Goal: Register for event/course

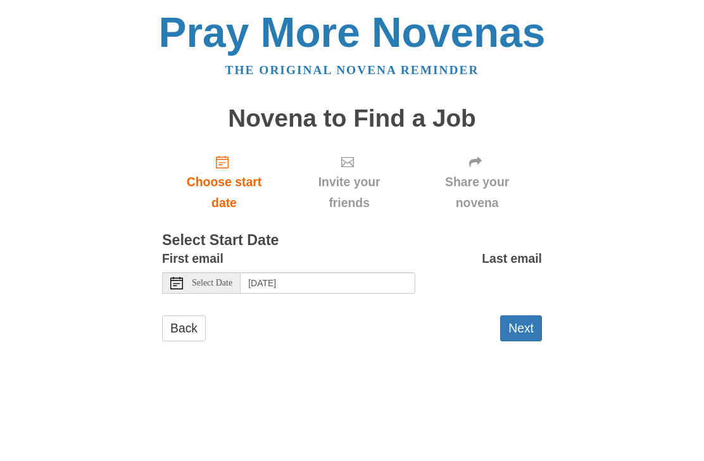
click at [225, 279] on span "Select Date" at bounding box center [212, 283] width 41 height 9
click at [216, 279] on span "Select Date" at bounding box center [212, 283] width 41 height 9
click at [232, 283] on span "Select Date" at bounding box center [212, 283] width 41 height 9
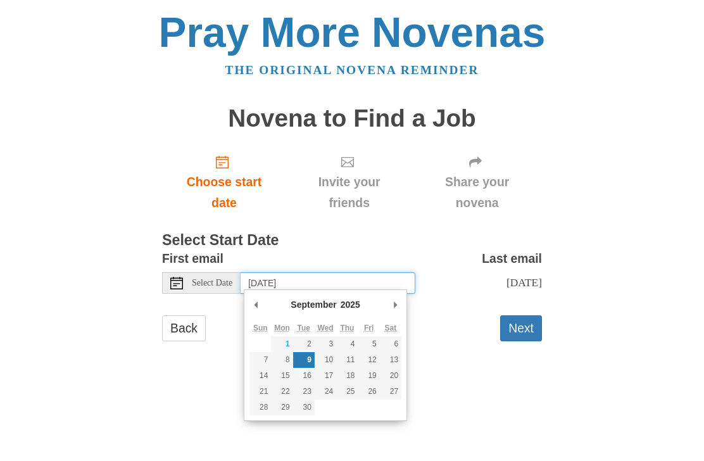
type input "Monday, September 8th"
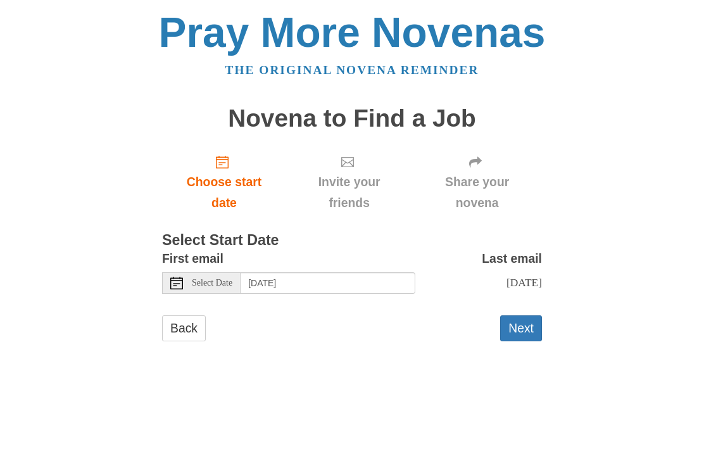
click at [535, 341] on button "Next" at bounding box center [521, 328] width 42 height 26
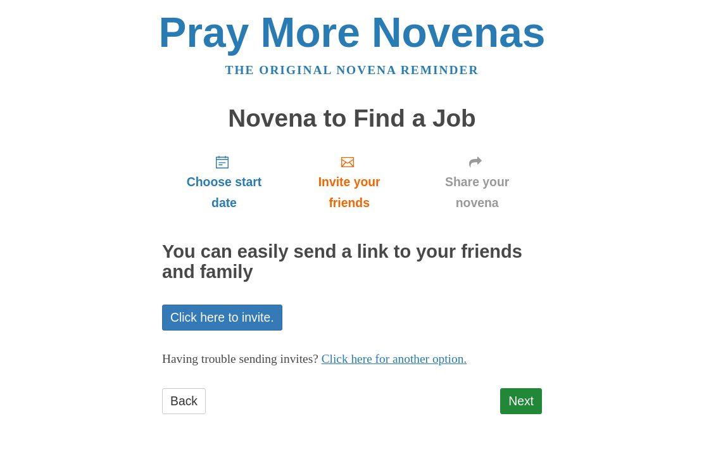
click at [533, 401] on link "Next" at bounding box center [521, 401] width 42 height 26
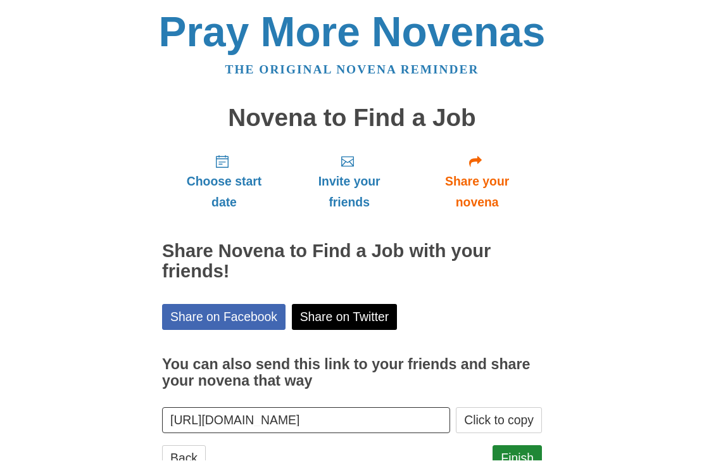
click at [519, 454] on link "Finish" at bounding box center [517, 459] width 49 height 26
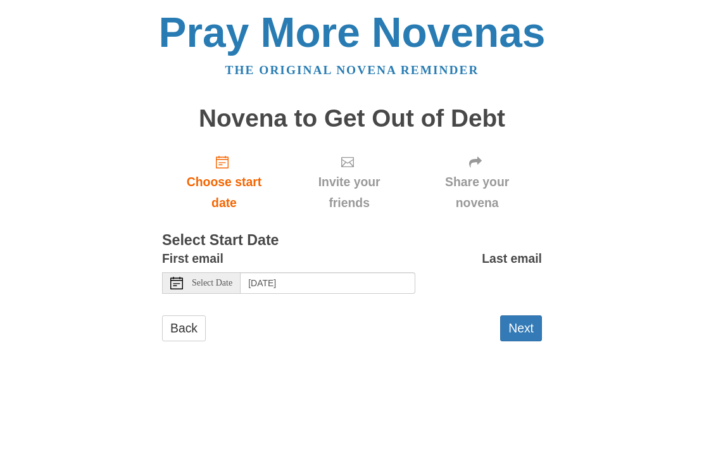
click at [220, 282] on span "Select Date" at bounding box center [212, 283] width 41 height 9
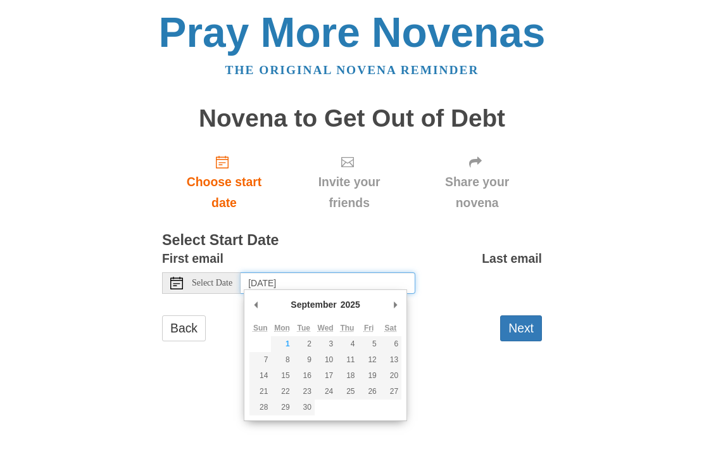
type input "[DATE]"
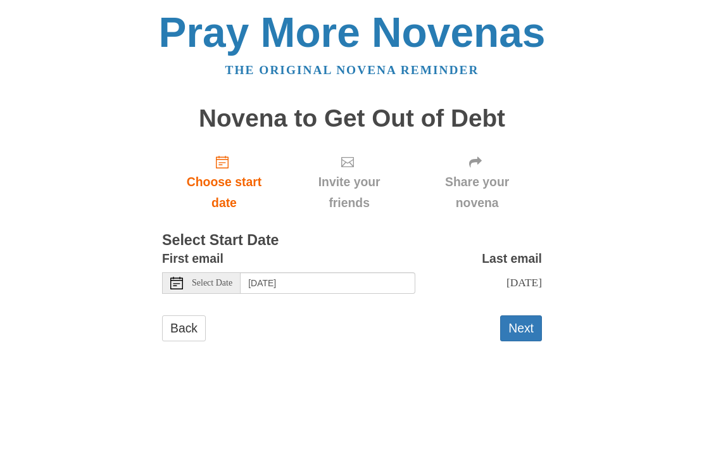
click at [536, 335] on button "Next" at bounding box center [521, 328] width 42 height 26
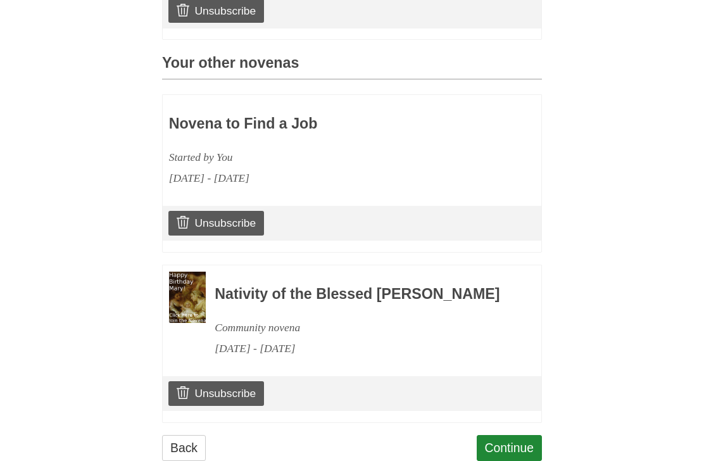
scroll to position [511, 0]
click at [517, 459] on link "Continue" at bounding box center [510, 449] width 66 height 26
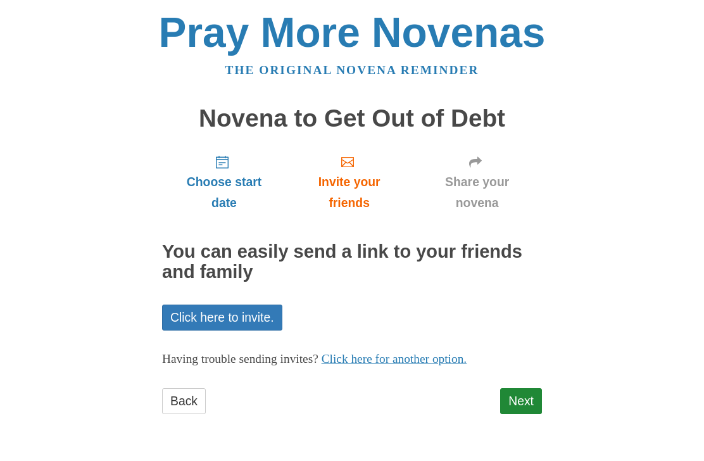
click at [538, 391] on link "Next" at bounding box center [521, 401] width 42 height 26
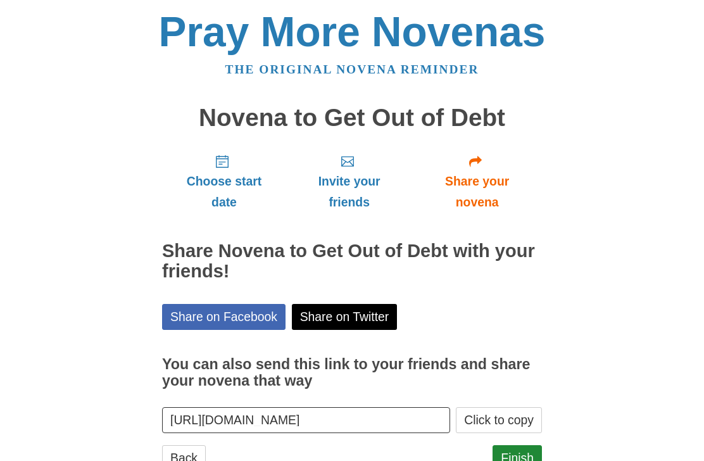
click at [521, 457] on link "Finish" at bounding box center [517, 459] width 49 height 26
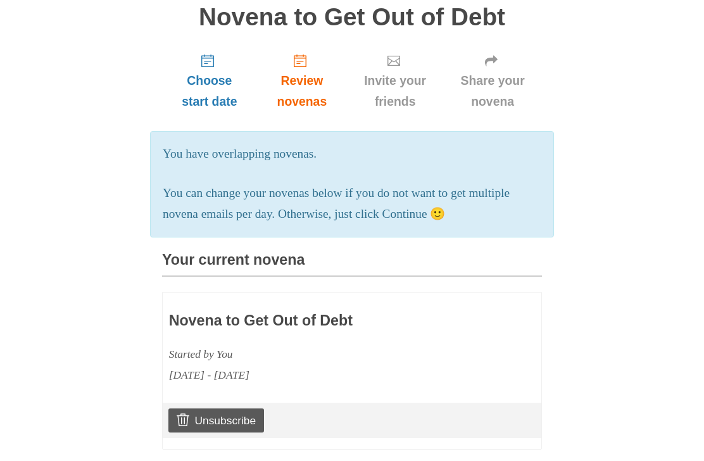
scroll to position [98, 0]
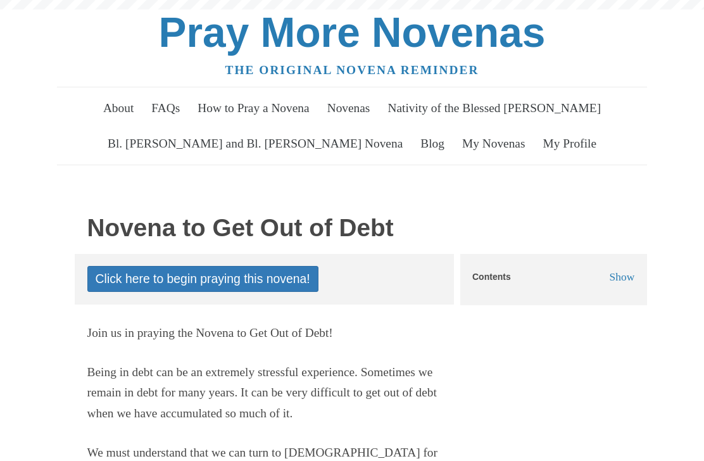
scroll to position [114, 0]
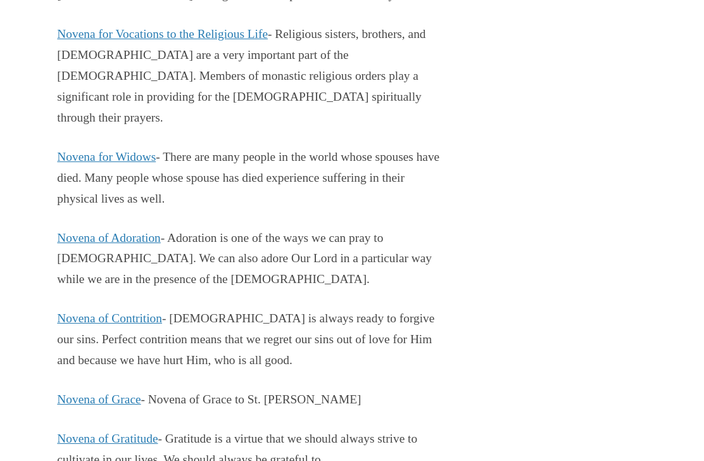
scroll to position [13308, 0]
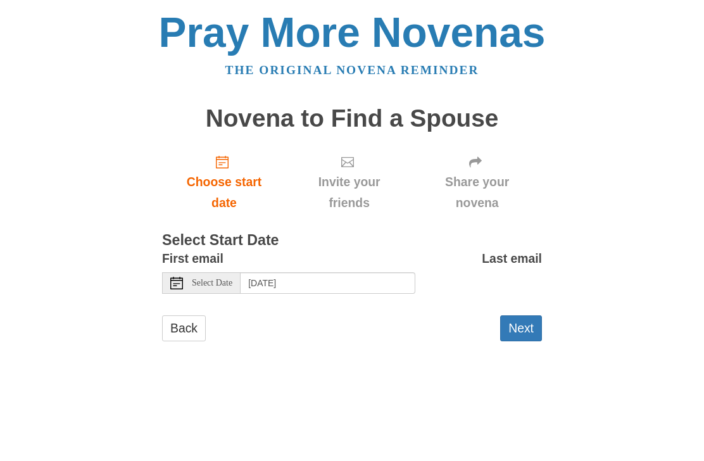
click at [217, 279] on span "Select Date" at bounding box center [212, 283] width 41 height 9
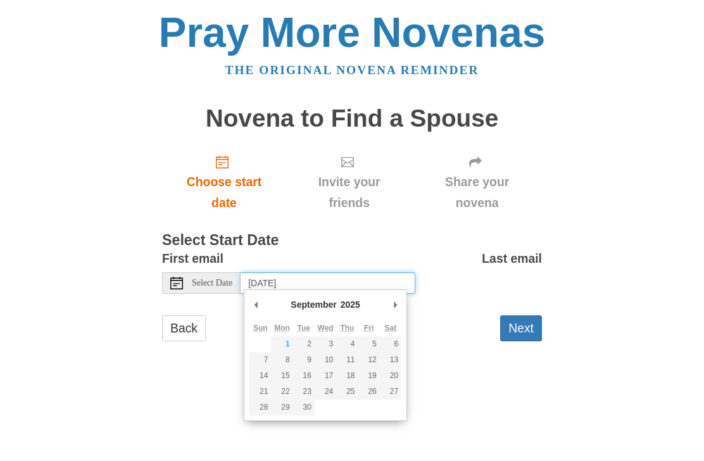
type input "Monday, September 8th"
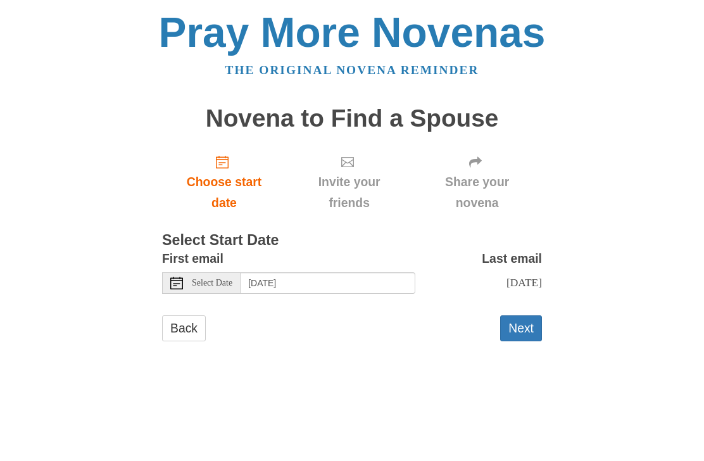
click at [528, 335] on button "Next" at bounding box center [521, 328] width 42 height 26
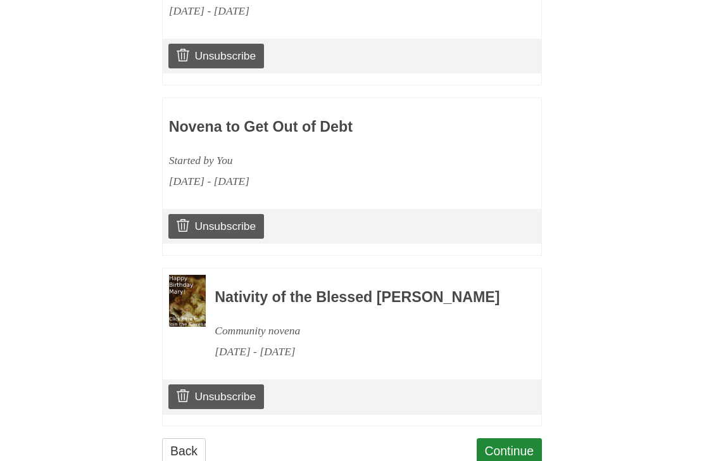
scroll to position [678, 0]
click at [521, 452] on link "Continue" at bounding box center [510, 451] width 66 height 26
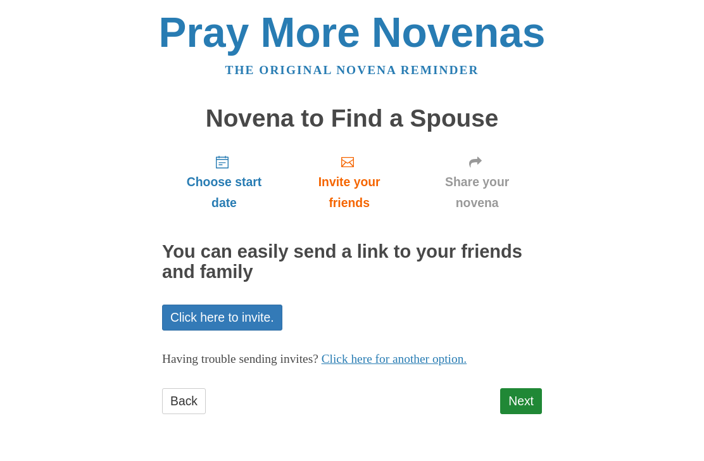
click at [521, 398] on link "Next" at bounding box center [521, 401] width 42 height 26
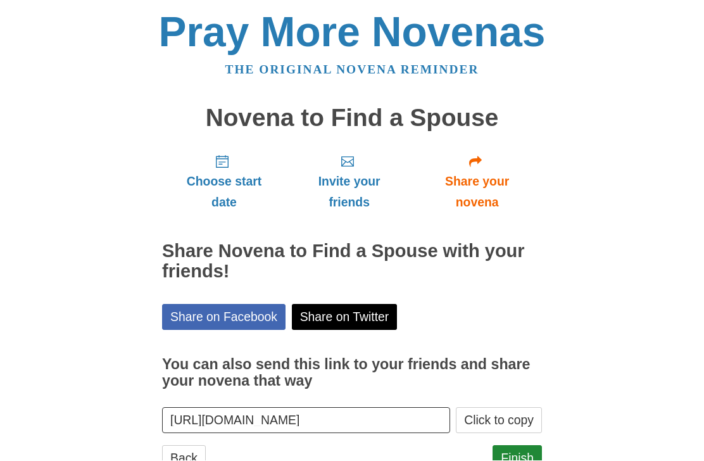
click at [531, 454] on link "Finish" at bounding box center [517, 459] width 49 height 26
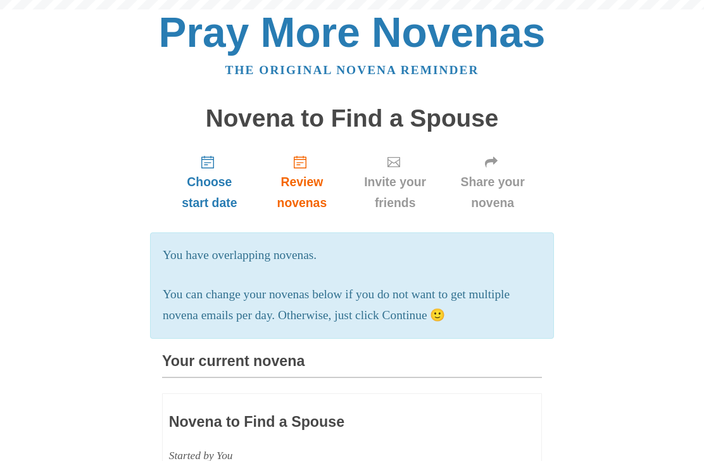
scroll to position [721, 0]
